Goal: Check status: Check status

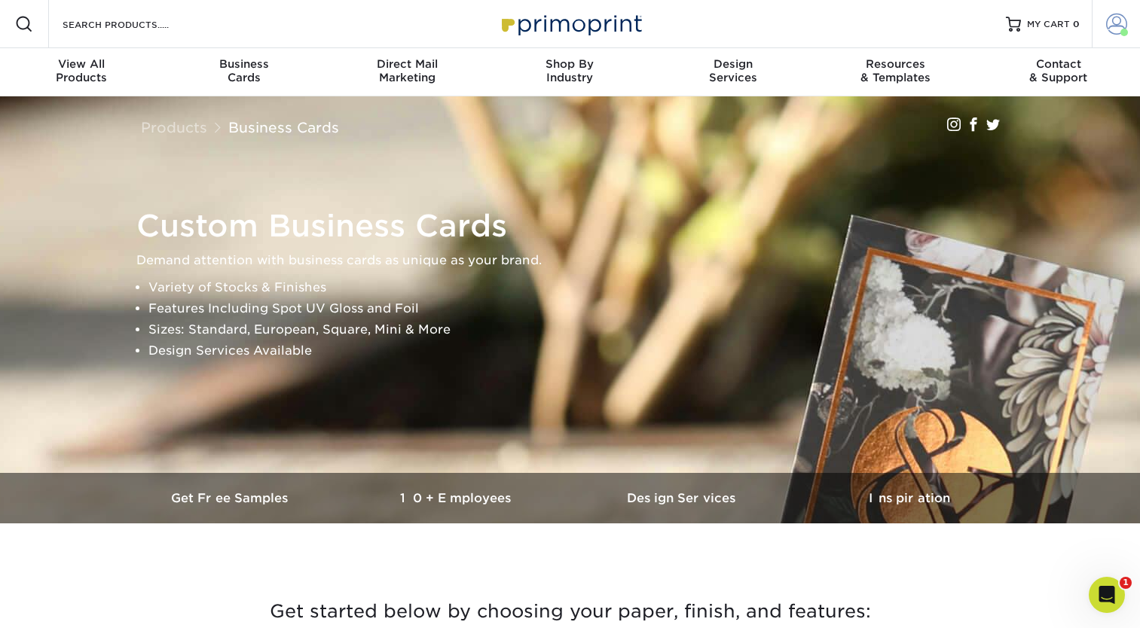
click at [1123, 25] on span at bounding box center [1116, 24] width 21 height 21
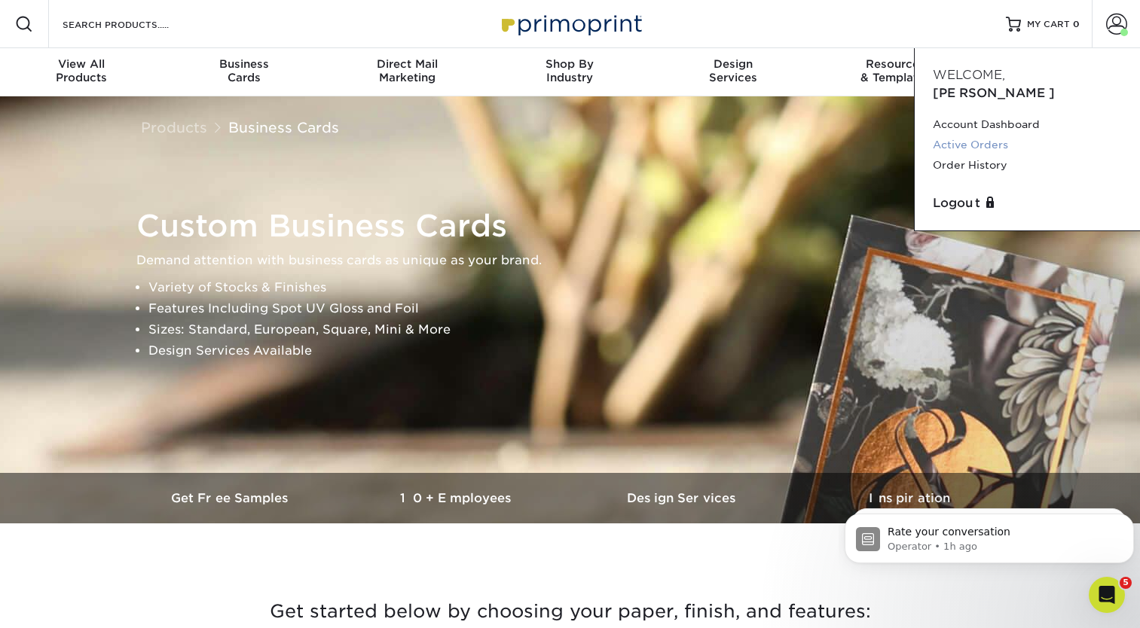
click at [991, 135] on link "Active Orders" at bounding box center [1026, 145] width 189 height 20
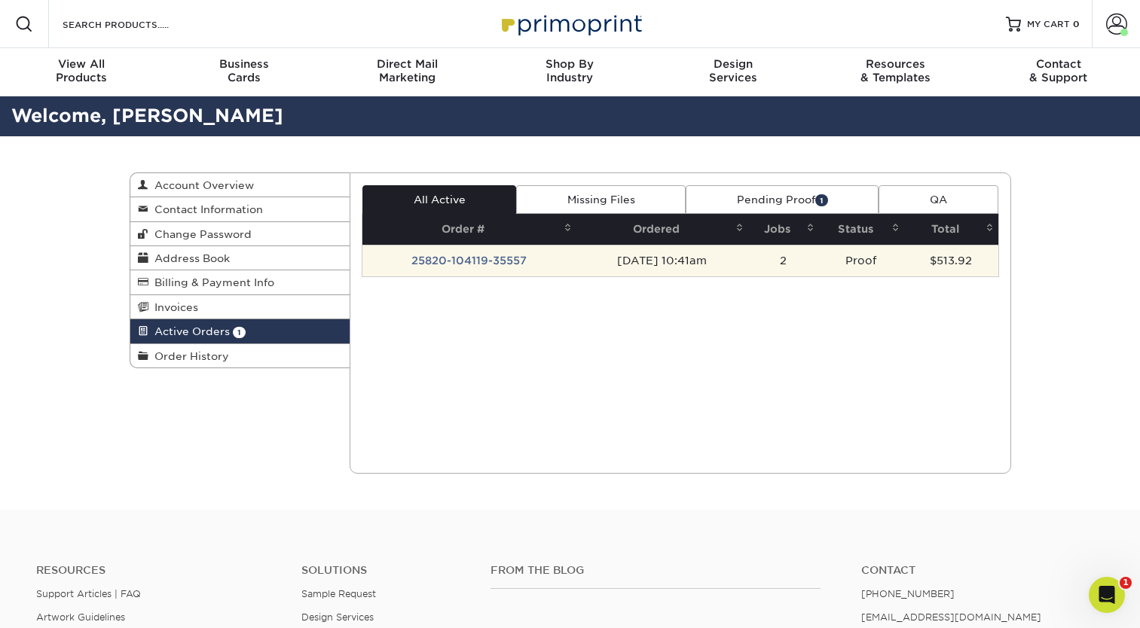
click at [836, 267] on td "Proof" at bounding box center [861, 261] width 85 height 32
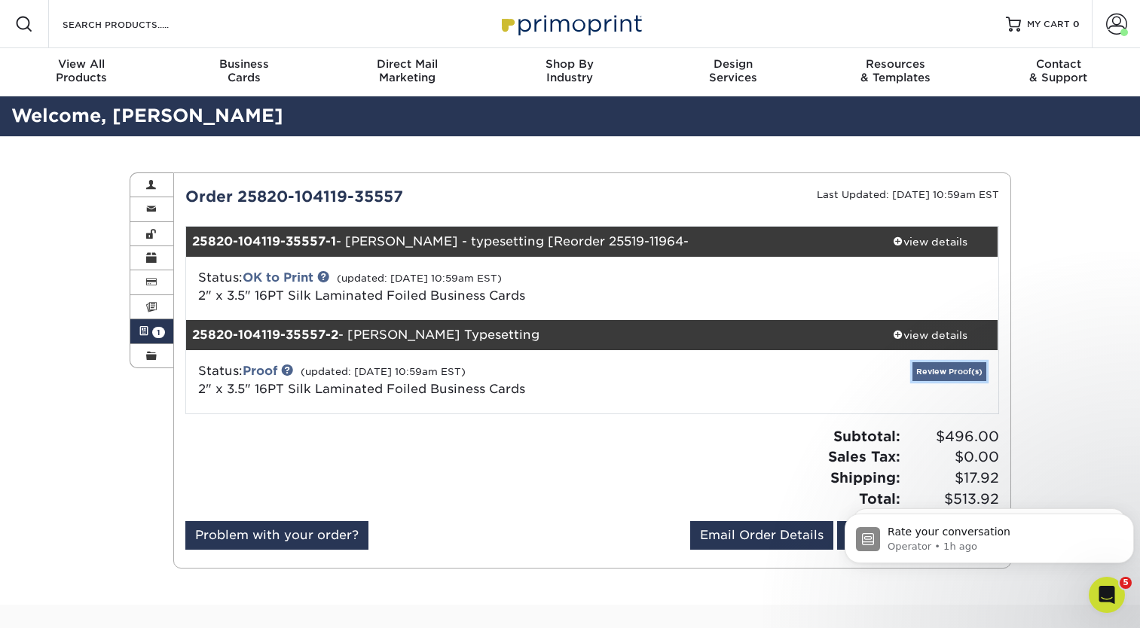
click at [951, 377] on link "Review Proof(s)" at bounding box center [949, 371] width 74 height 19
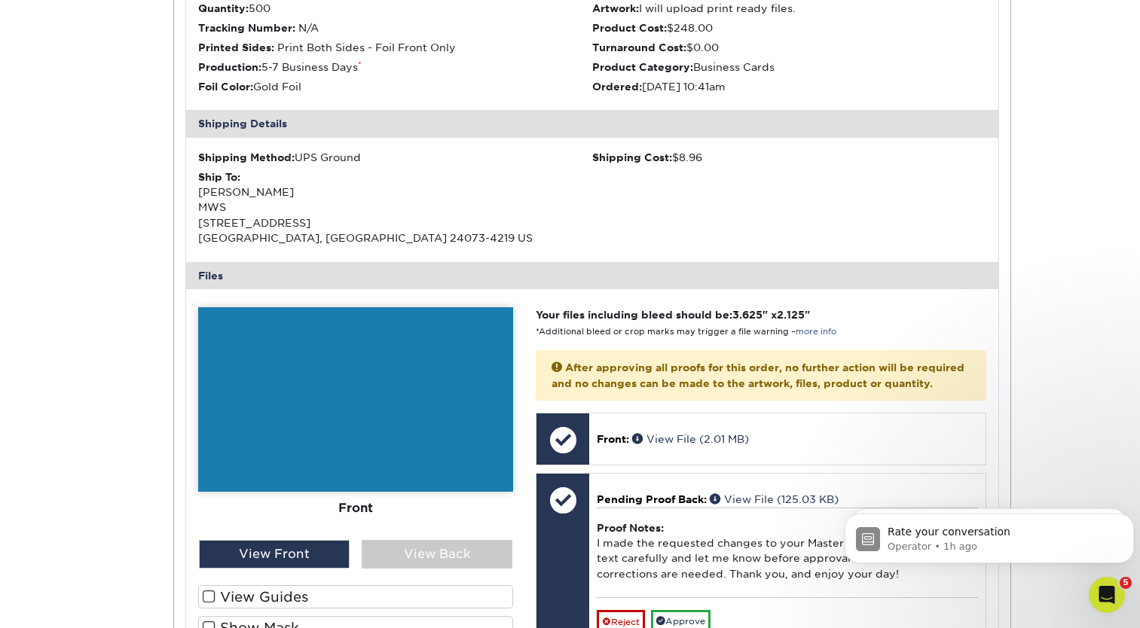
scroll to position [753, 0]
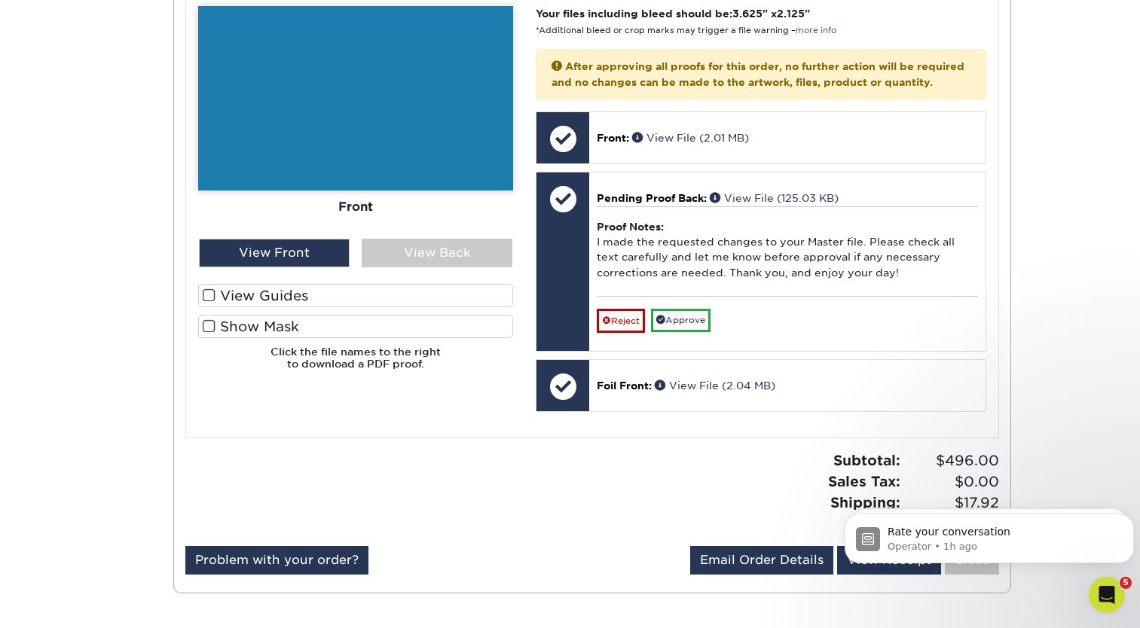
click at [332, 87] on img at bounding box center [355, 98] width 315 height 185
click at [415, 249] on div "View Back" at bounding box center [437, 253] width 151 height 29
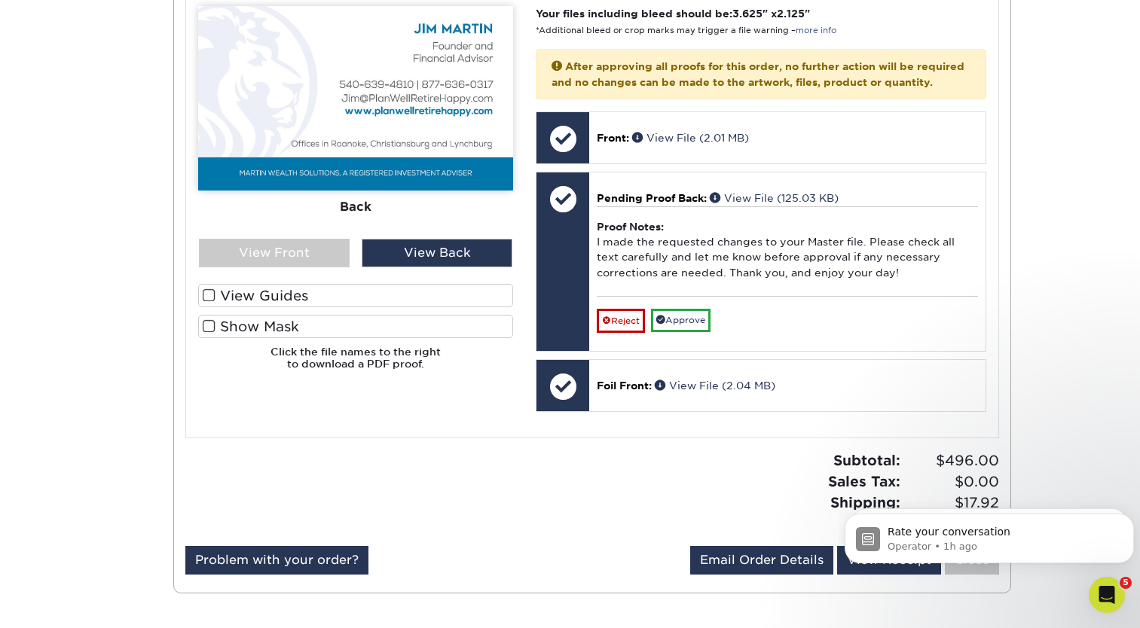
click at [570, 487] on div at bounding box center [383, 497] width 418 height 95
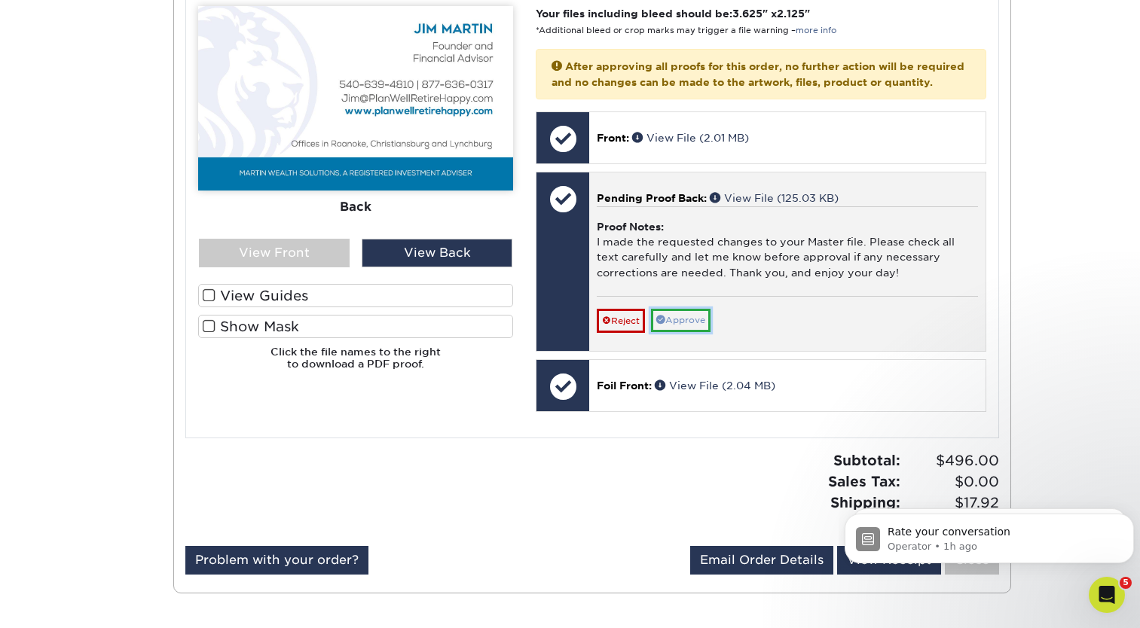
click at [676, 332] on link "Approve" at bounding box center [681, 320] width 60 height 23
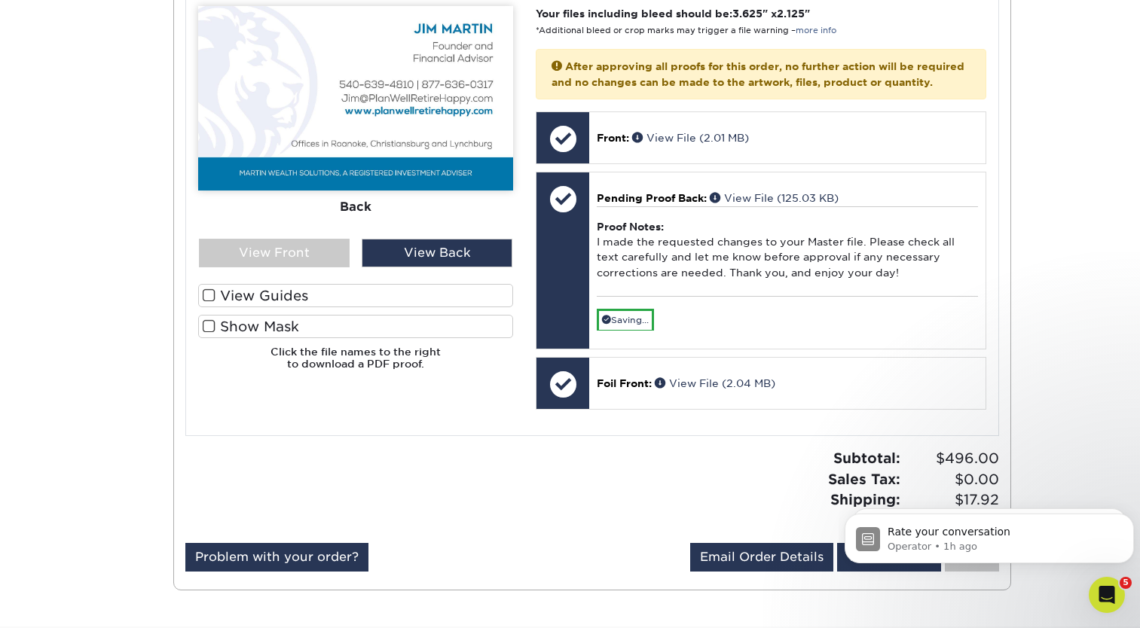
click at [545, 551] on div "Problem with your order? Email Order Details jim.martin1@gmail.com Send View Re…" at bounding box center [591, 560] width 813 height 35
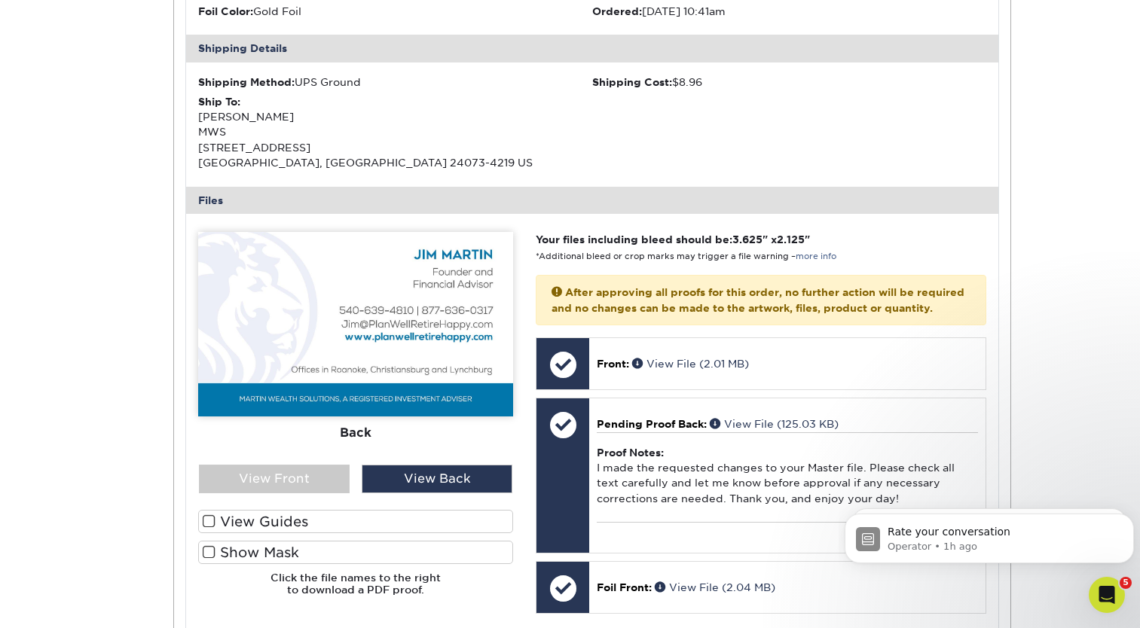
scroll to position [1054, 0]
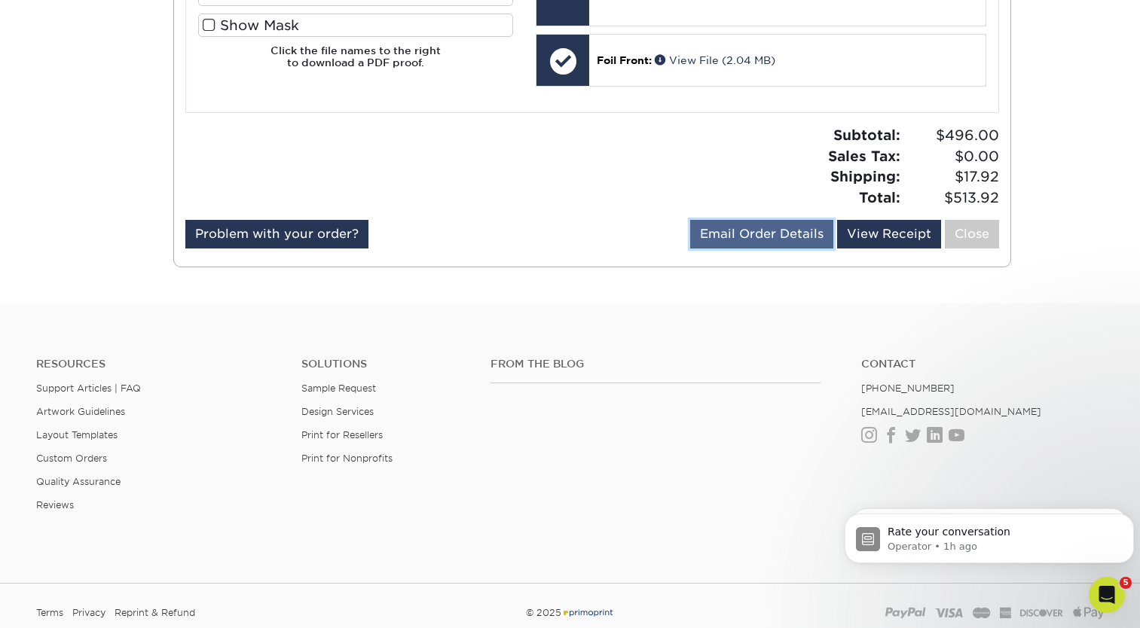
click at [771, 249] on link "Email Order Details" at bounding box center [761, 234] width 143 height 29
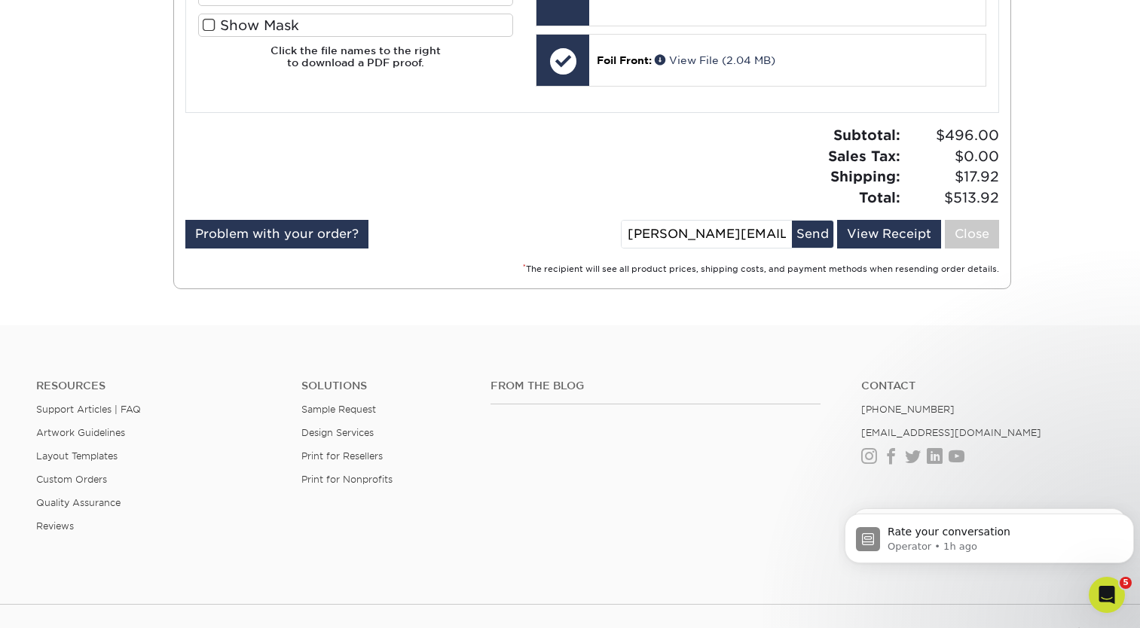
click at [679, 248] on input "[PERSON_NAME][EMAIL_ADDRESS][DOMAIN_NAME]" at bounding box center [706, 234] width 170 height 27
type input "whitney@planwellretirehappy.com"
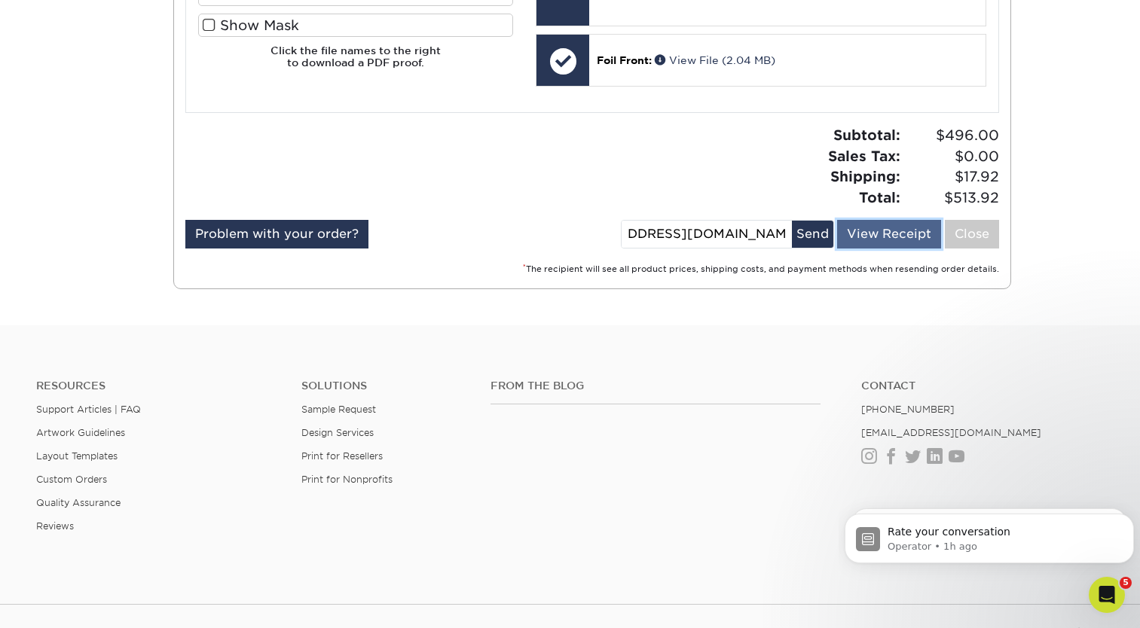
click at [868, 249] on link "View Receipt" at bounding box center [889, 234] width 104 height 29
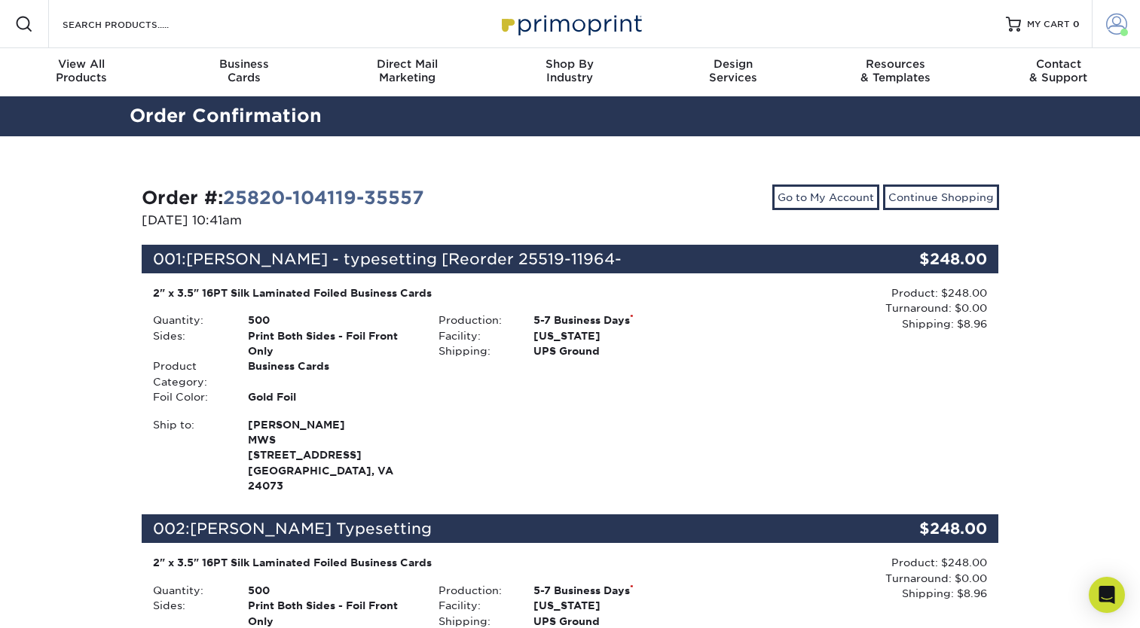
click at [1122, 25] on span at bounding box center [1116, 24] width 21 height 21
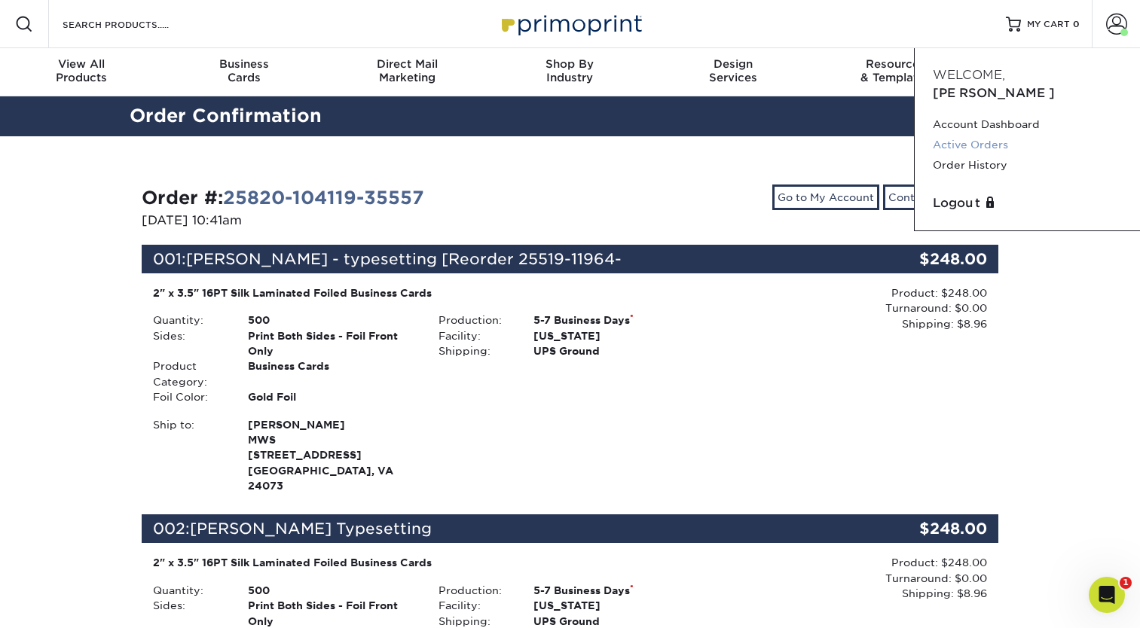
click at [978, 135] on link "Active Orders" at bounding box center [1026, 145] width 189 height 20
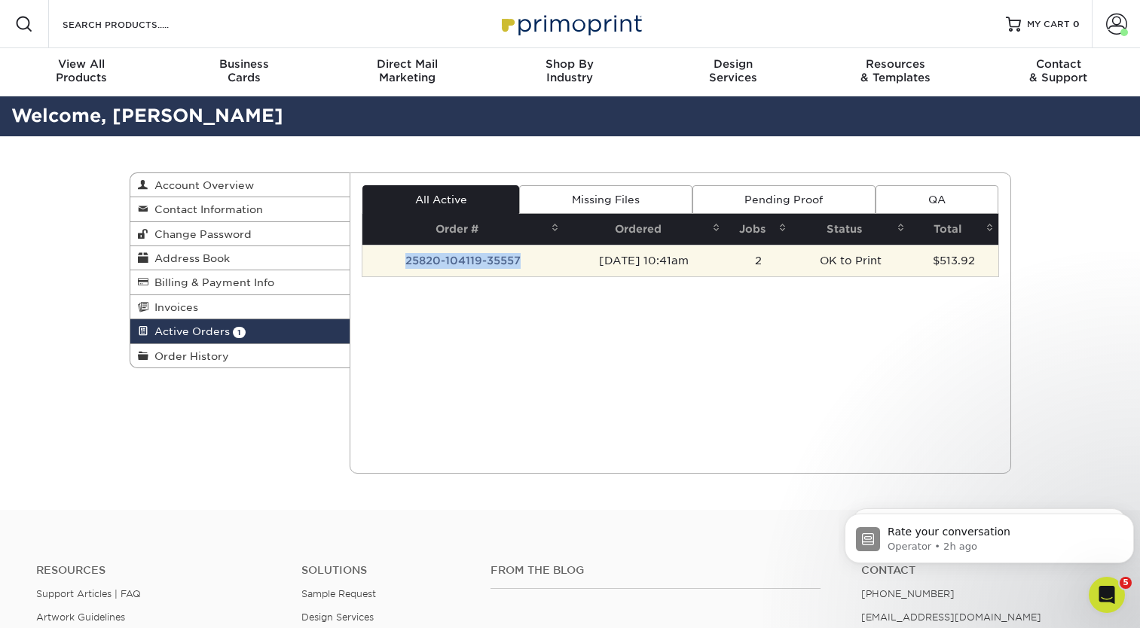
drag, startPoint x: 536, startPoint y: 256, endPoint x: 398, endPoint y: 263, distance: 138.0
click at [398, 263] on td "25820-104119-35557" at bounding box center [462, 261] width 201 height 32
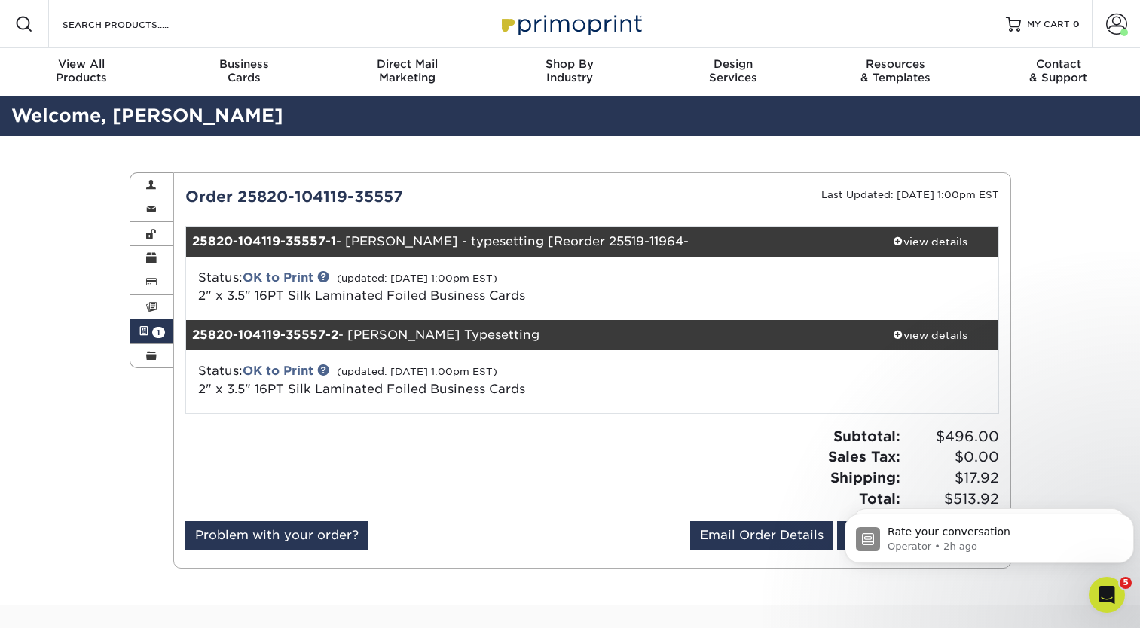
drag, startPoint x: 401, startPoint y: 194, endPoint x: 185, endPoint y: 196, distance: 216.2
click at [185, 196] on div "Order 25820-104119-35557" at bounding box center [383, 196] width 418 height 23
copy div "Order 25820-104119-35557"
